Goal: Transaction & Acquisition: Purchase product/service

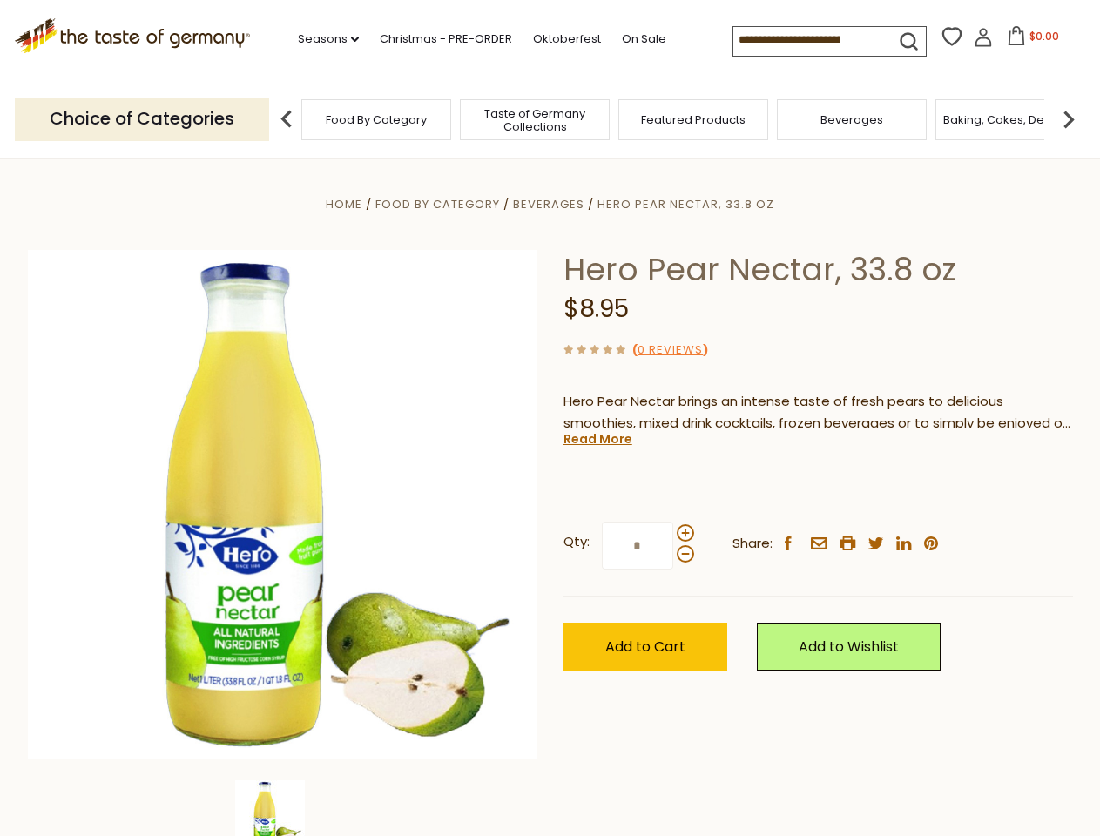
click at [550, 418] on div "Home Food By Category Beverages Hero Pear Nectar, 33.8 oz Hero Pear Nectar, 33.…" at bounding box center [550, 528] width 1071 height 671
click at [321, 39] on link "Seasons dropdown_arrow" at bounding box center [328, 39] width 61 height 19
click at [1029, 41] on span "$0.00" at bounding box center [1044, 36] width 30 height 15
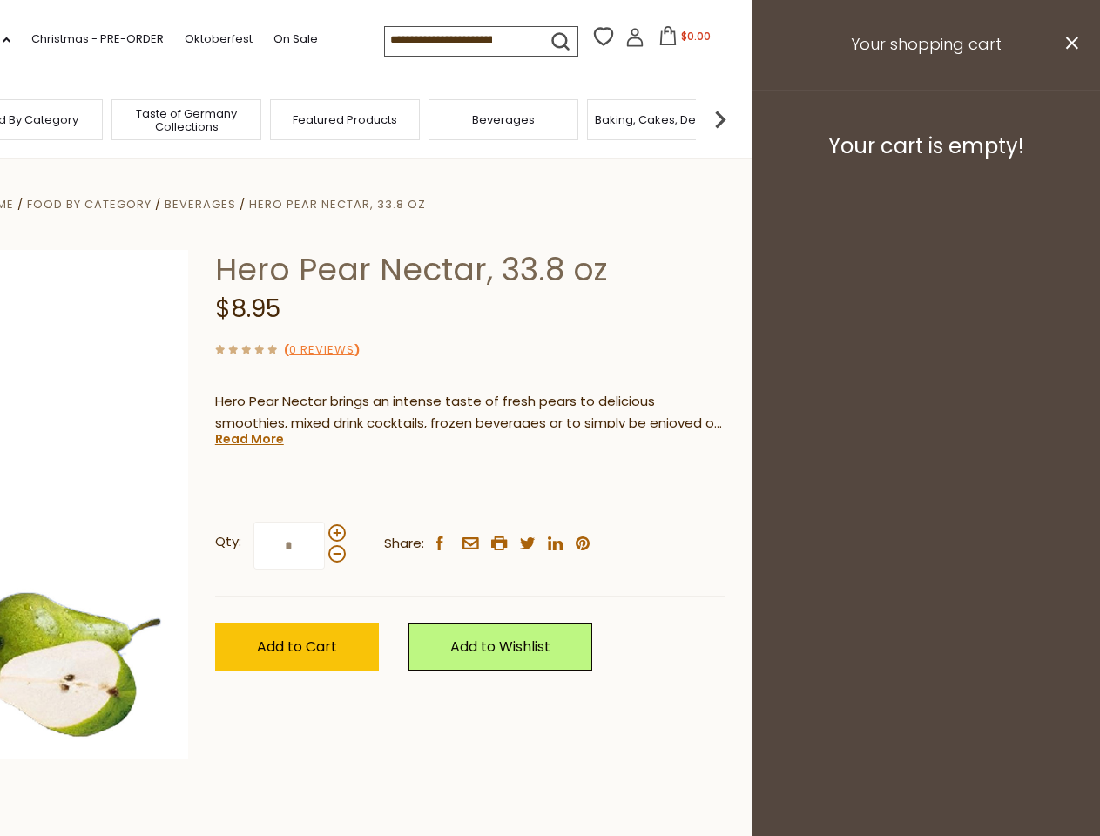
click at [147, 118] on div "All Seasons Recipes Game Day Valentine's Day Karneval St. Patrick's Day Easter …" at bounding box center [48, 409] width 198 height 739
click at [738, 118] on img at bounding box center [720, 119] width 35 height 35
click at [550, 497] on div "Home Food By Category Beverages Hero Pear Nectar, 33.8 oz Hero Pear Nectar, 33.…" at bounding box center [201, 528] width 1071 height 671
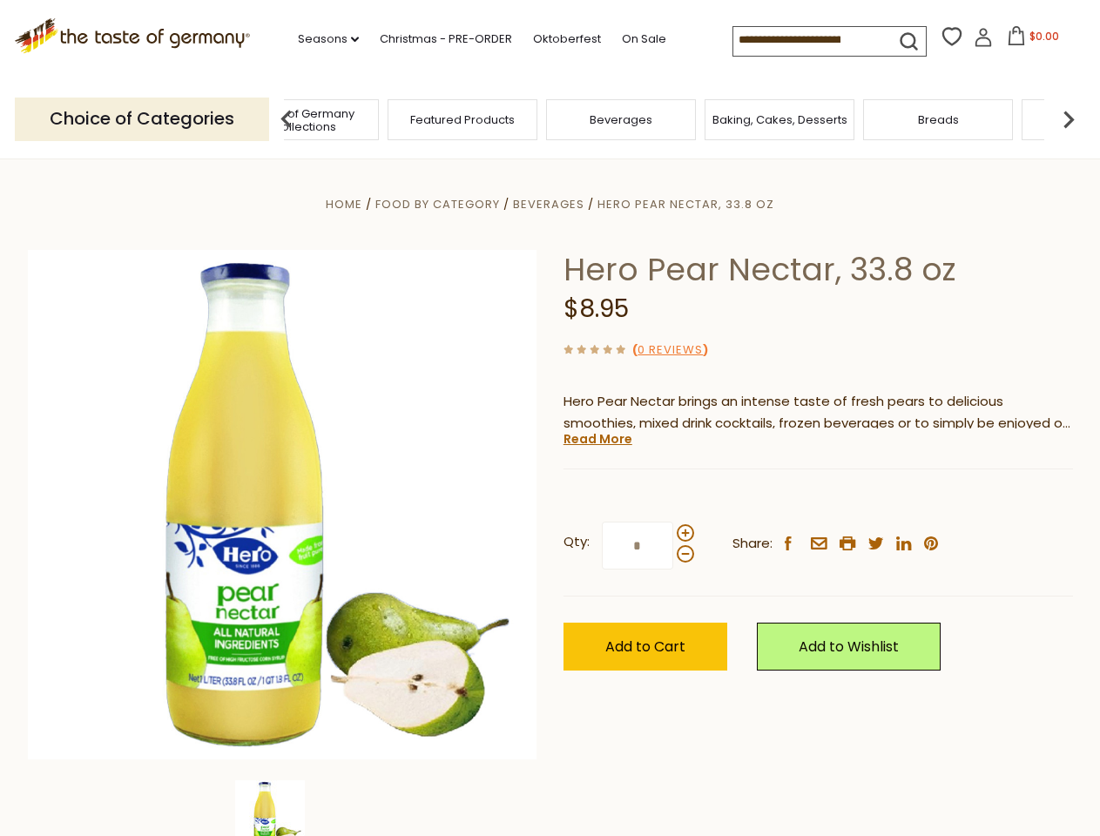
click at [282, 808] on img at bounding box center [270, 815] width 70 height 70
click at [597, 439] on link "Read More" at bounding box center [598, 438] width 69 height 17
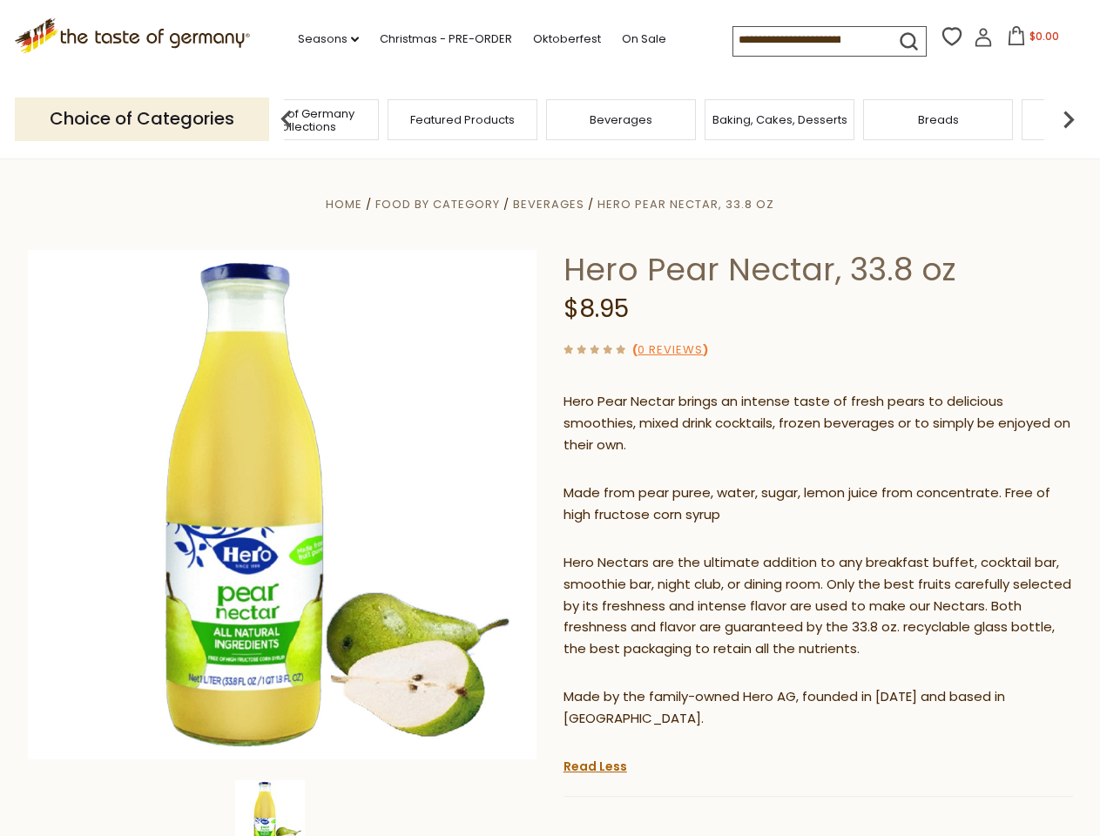
click at [685, 552] on p "Hero Nectars are the ultimate addition to any breakfast buffet, cocktail bar, s…" at bounding box center [819, 606] width 510 height 109
